Goal: Task Accomplishment & Management: Manage account settings

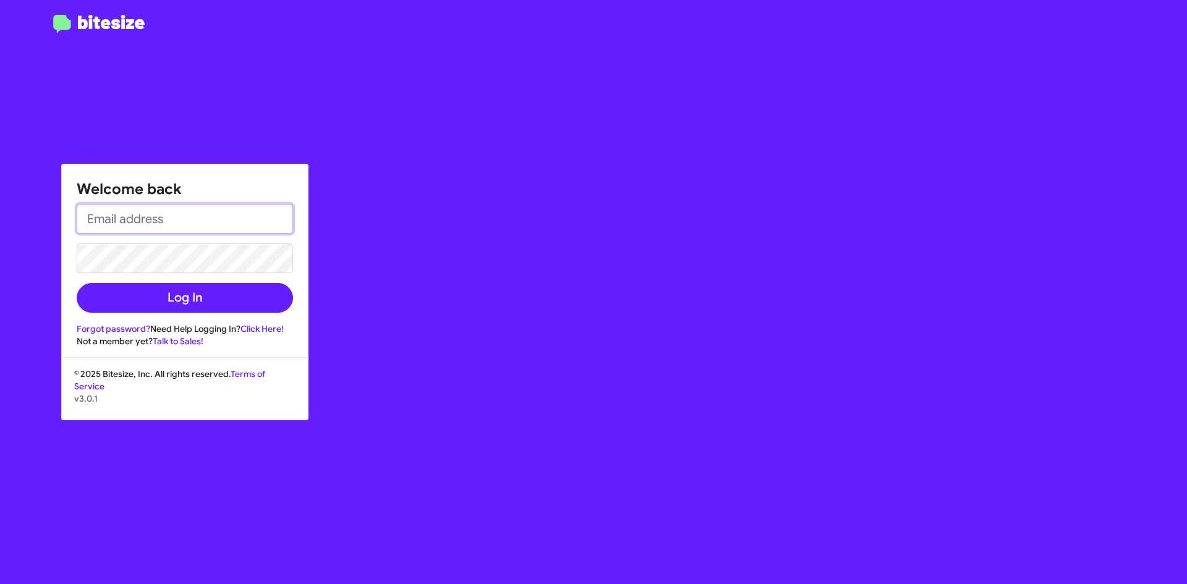
click at [220, 224] on input "email" at bounding box center [185, 219] width 216 height 30
type input "[EMAIL_ADDRESS][DOMAIN_NAME]"
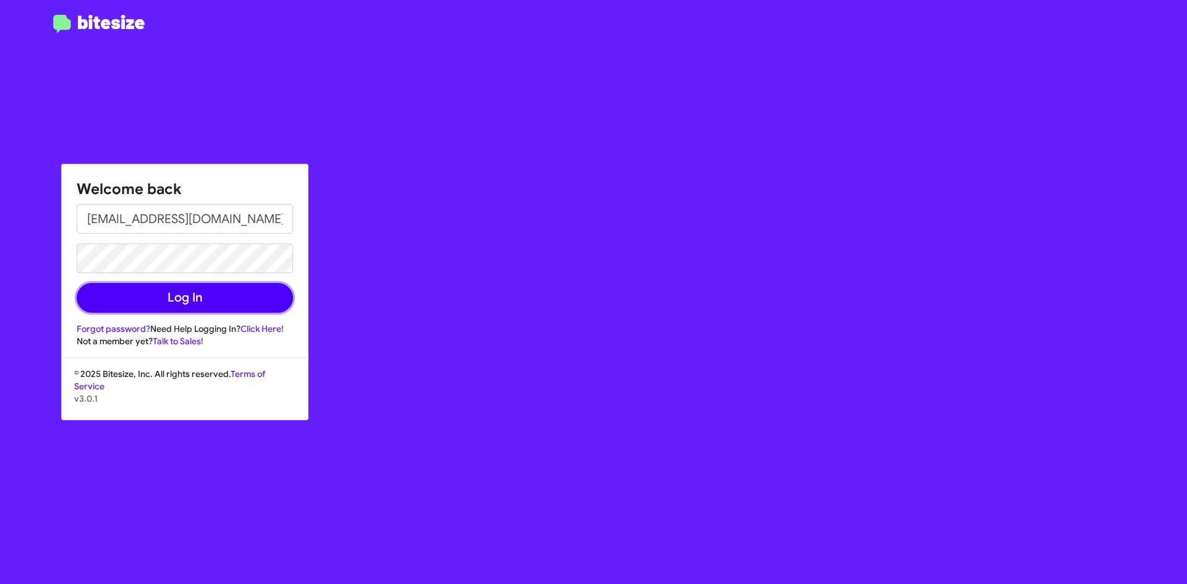
click at [203, 294] on button "Log In" at bounding box center [185, 298] width 216 height 30
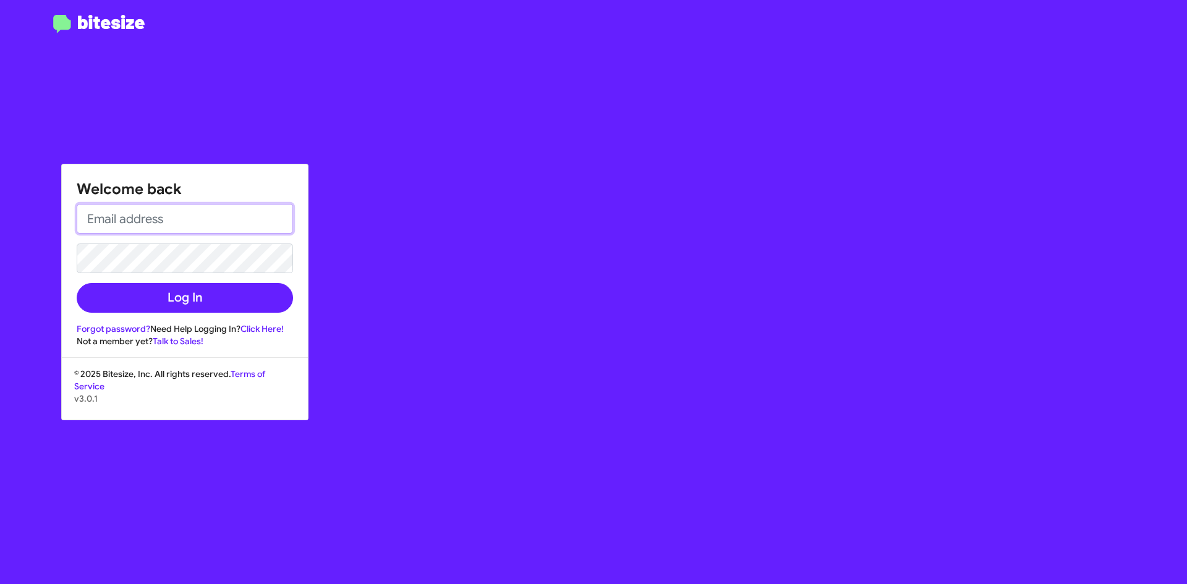
click at [177, 223] on input "email" at bounding box center [185, 219] width 216 height 30
type input "[EMAIL_ADDRESS][DOMAIN_NAME]"
click at [77, 283] on button "Log In" at bounding box center [185, 298] width 216 height 30
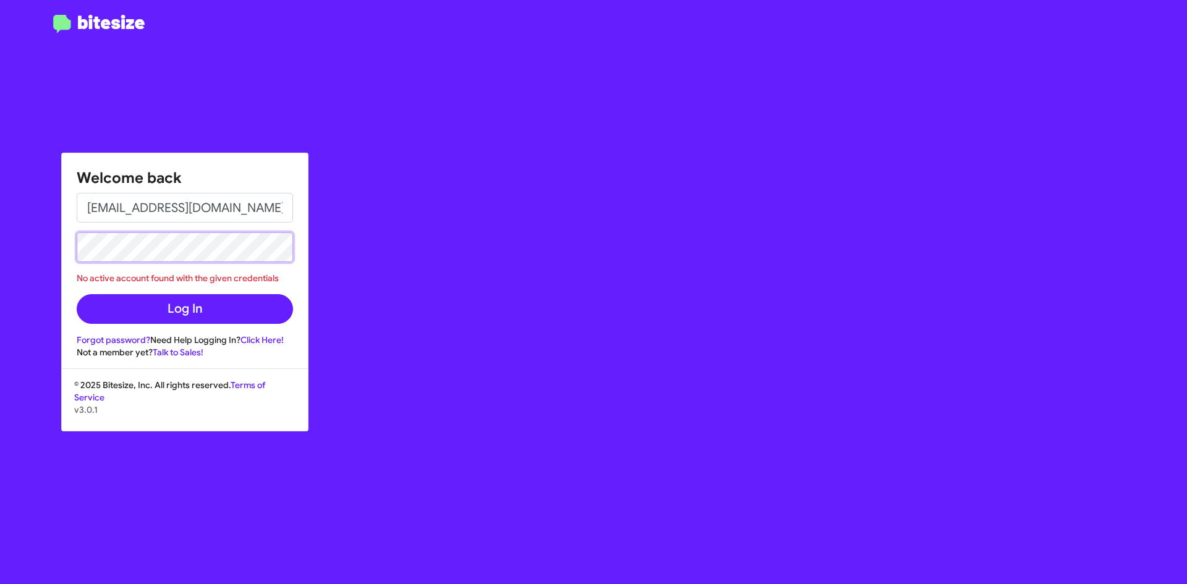
click at [77, 294] on button "Log In" at bounding box center [185, 309] width 216 height 30
